Goal: Entertainment & Leisure: Consume media (video, audio)

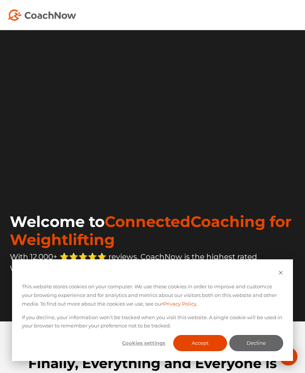
click at [275, 109] on video at bounding box center [153, 113] width 290 height 145
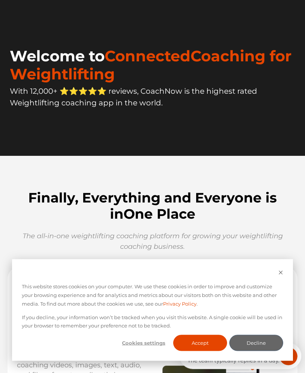
scroll to position [165, 0]
click at [204, 351] on button "Accept" at bounding box center [200, 343] width 54 height 16
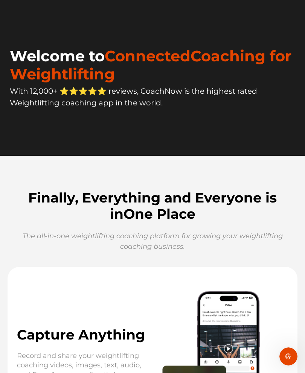
click at [209, 131] on div "Welcome to ConnectedCoaching for Weightlifting With 12,000+ ⭐️⭐️⭐️⭐️⭐️ reviews,…" at bounding box center [153, 82] width 287 height 97
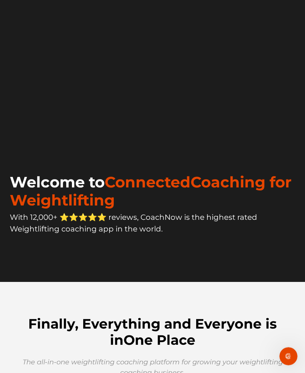
scroll to position [42, 0]
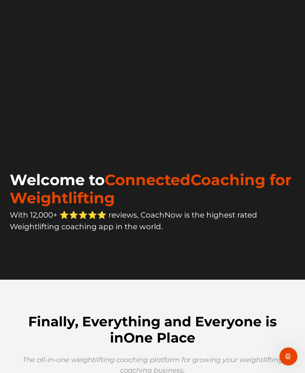
click at [223, 144] on video at bounding box center [153, 72] width 290 height 145
click at [173, 144] on video at bounding box center [153, 72] width 290 height 145
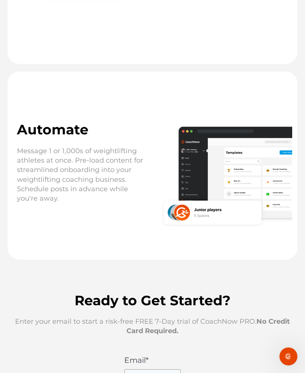
scroll to position [1226, 0]
